Goal: Transaction & Acquisition: Download file/media

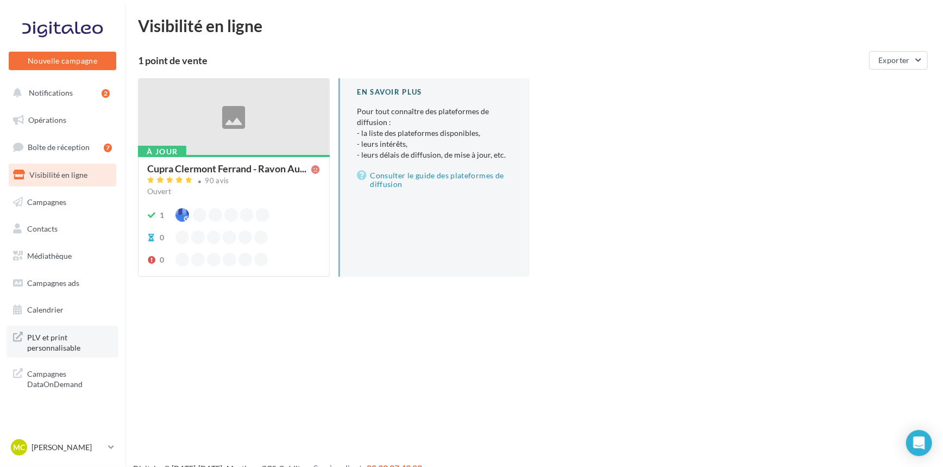
click at [51, 344] on span "PLV et print personnalisable" at bounding box center [69, 341] width 85 height 23
click at [63, 258] on span "Médiathèque" at bounding box center [49, 255] width 45 height 9
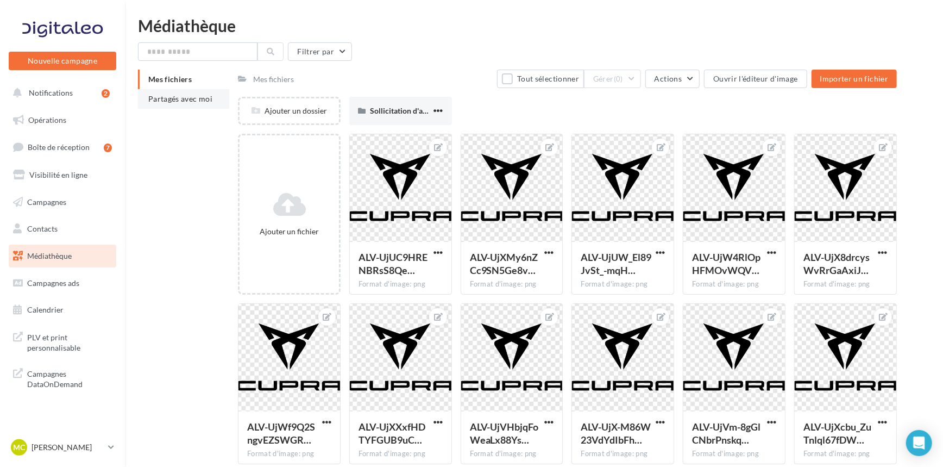
click at [201, 98] on span "Partagés avec moi" at bounding box center [180, 98] width 64 height 9
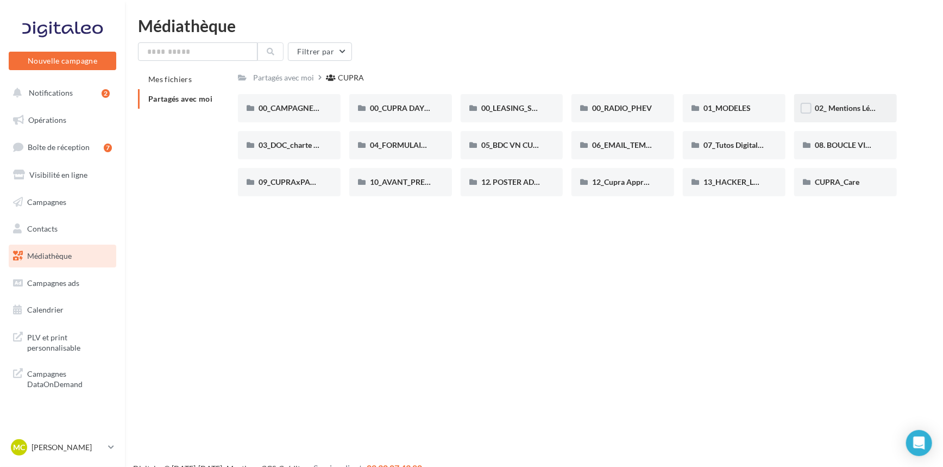
click at [826, 114] on div "02_ Mentions Légales" at bounding box center [845, 108] width 103 height 28
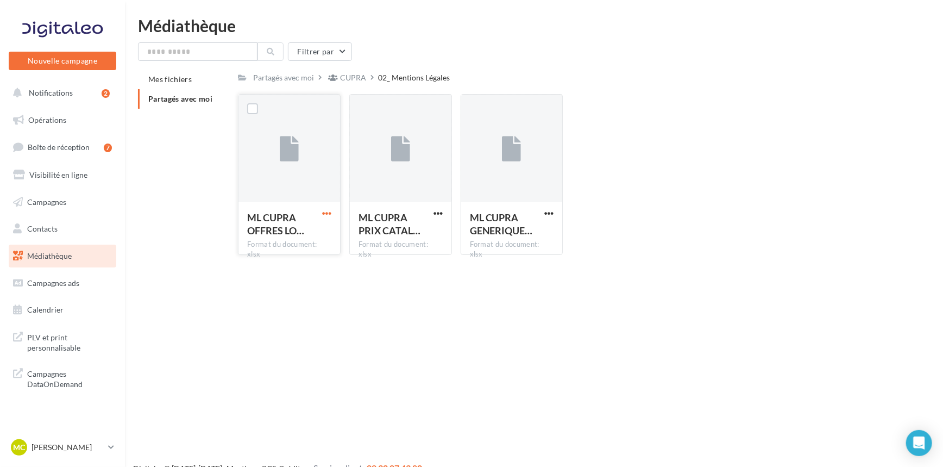
click at [326, 212] on span "button" at bounding box center [326, 213] width 9 height 9
click at [306, 244] on button "Télécharger" at bounding box center [279, 235] width 109 height 28
